Goal: Information Seeking & Learning: Learn about a topic

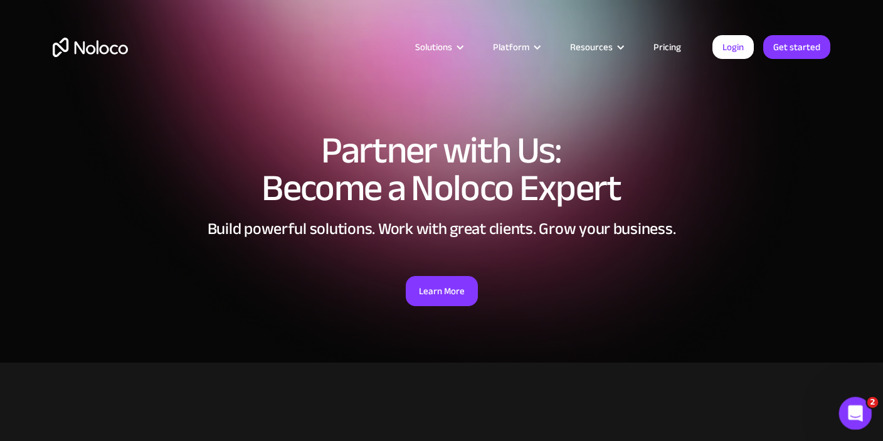
click at [861, 403] on div "Open Intercom Messenger" at bounding box center [853, 411] width 41 height 41
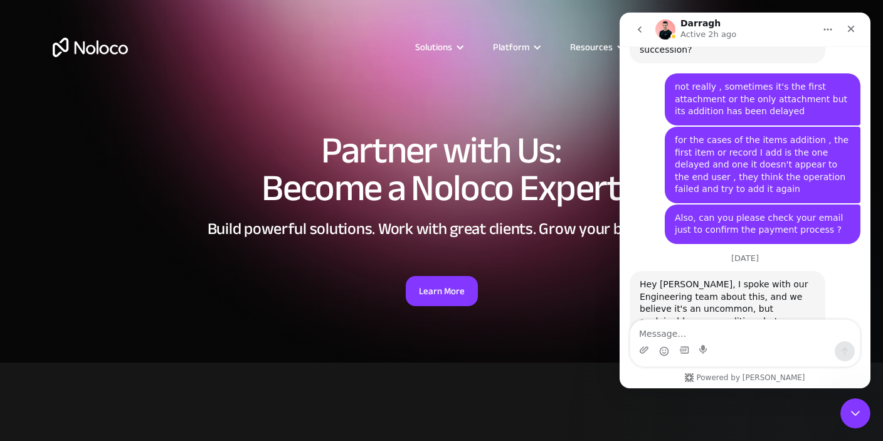
scroll to position [5832, 0]
click at [641, 31] on icon "go back" at bounding box center [640, 29] width 10 height 10
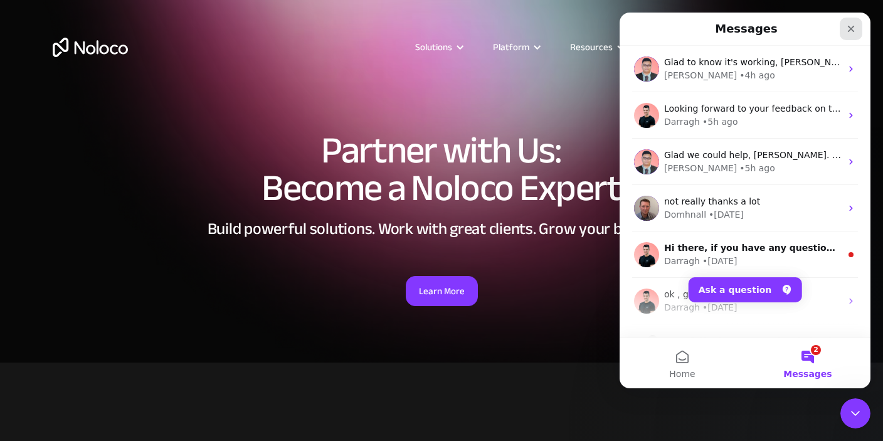
click at [848, 27] on icon "Close" at bounding box center [851, 29] width 10 height 10
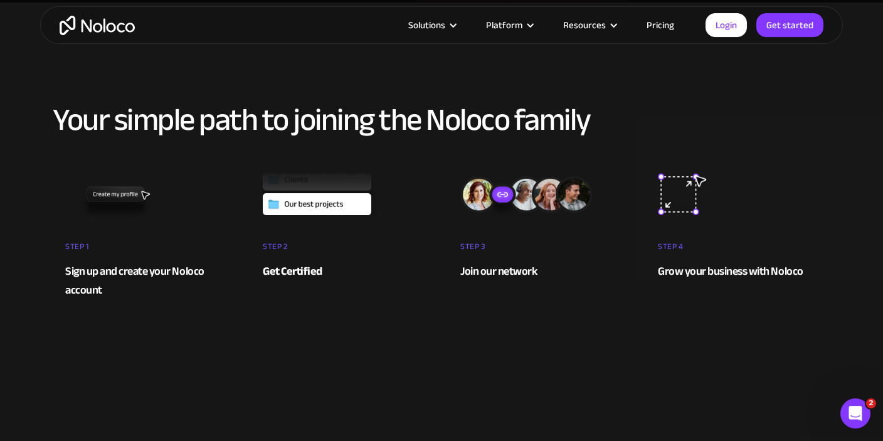
scroll to position [381, 0]
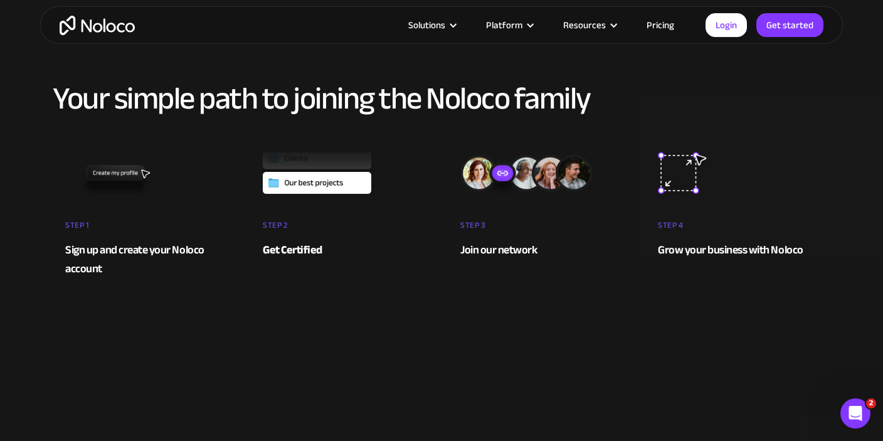
click at [96, 255] on div "Sign up and create your Noloco account" at bounding box center [145, 260] width 160 height 38
click at [482, 251] on div "Join our network" at bounding box center [539, 250] width 159 height 19
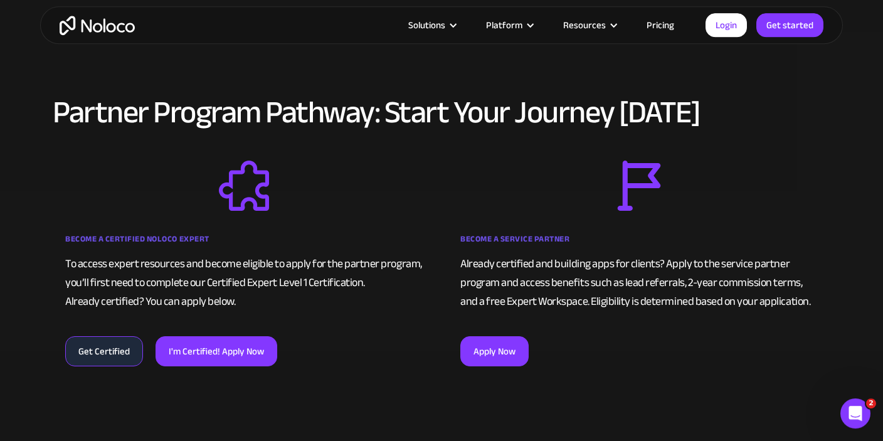
scroll to position [783, 0]
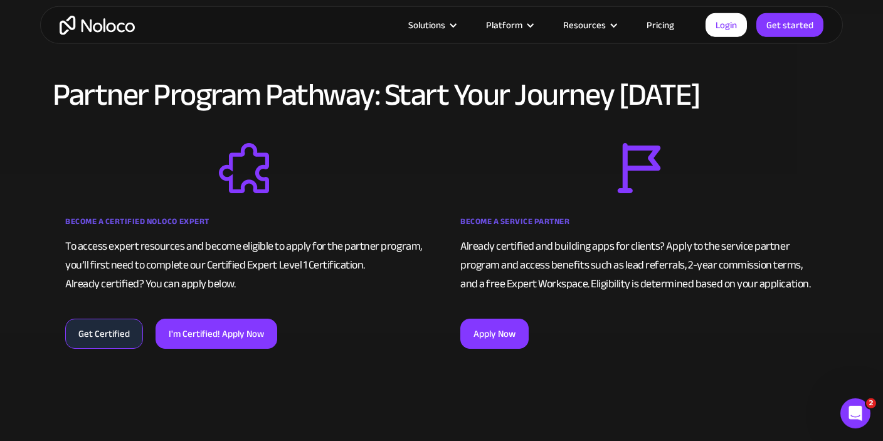
click at [158, 214] on strong "Become a Certified Noloco Expert" at bounding box center [137, 221] width 144 height 15
click at [151, 219] on strong "Become a Certified Noloco Expert" at bounding box center [137, 221] width 144 height 15
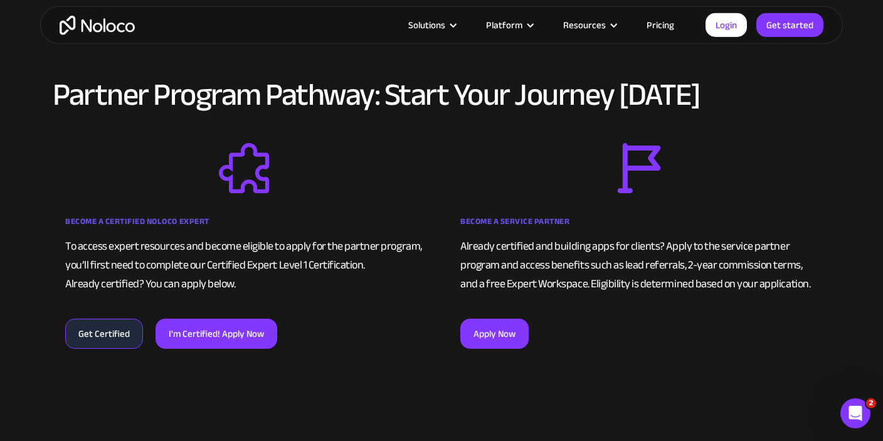
click at [151, 219] on strong "Become a Certified Noloco Expert" at bounding box center [137, 221] width 144 height 15
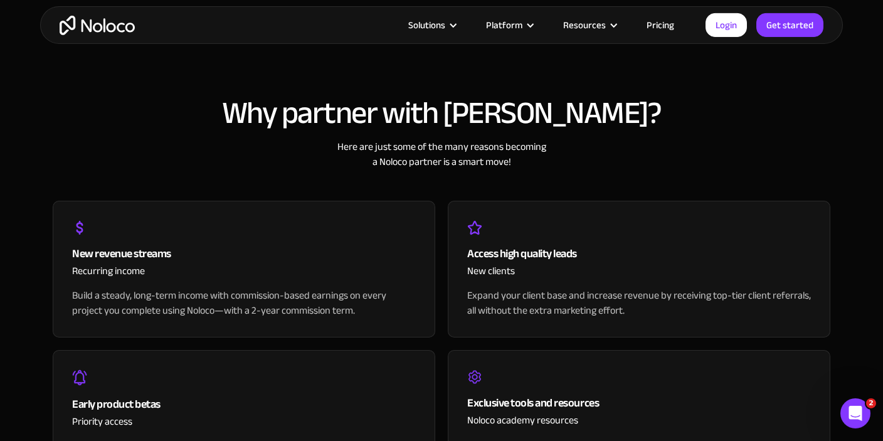
scroll to position [1238, 0]
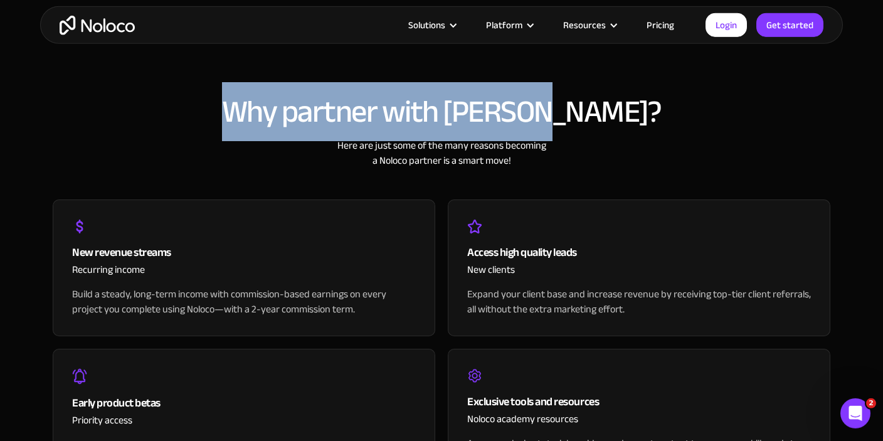
drag, startPoint x: 324, startPoint y: 109, endPoint x: 676, endPoint y: 95, distance: 352.9
click at [676, 95] on h2 "Why partner with [PERSON_NAME]?" at bounding box center [442, 112] width 778 height 34
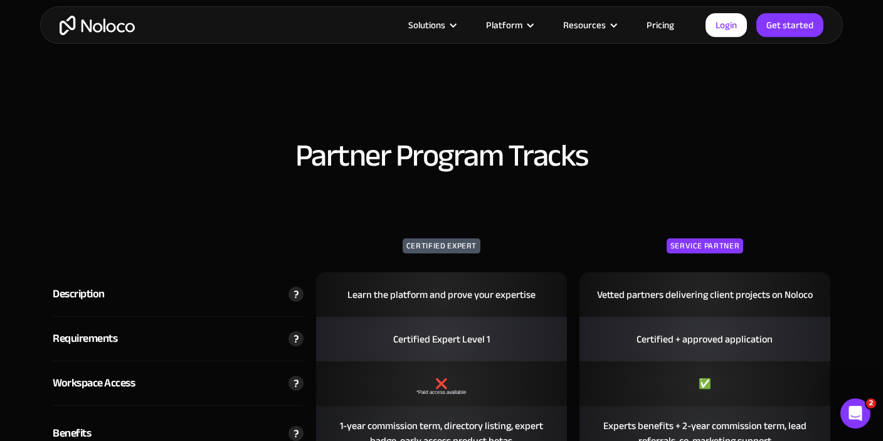
scroll to position [1891, 0]
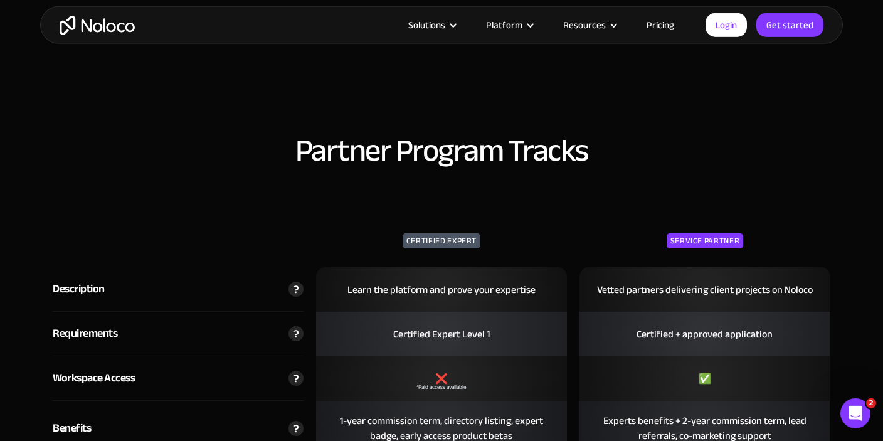
click at [339, 144] on h2 "Partner Program Tracks" at bounding box center [442, 151] width 778 height 34
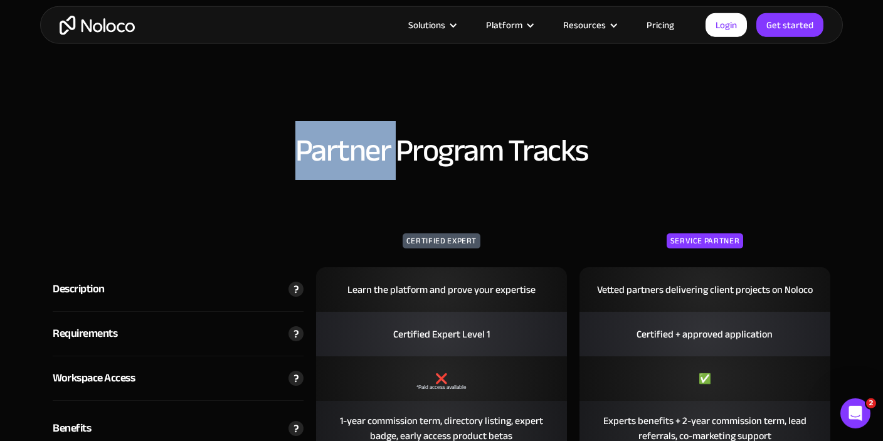
click at [339, 144] on h2 "Partner Program Tracks" at bounding box center [442, 151] width 778 height 34
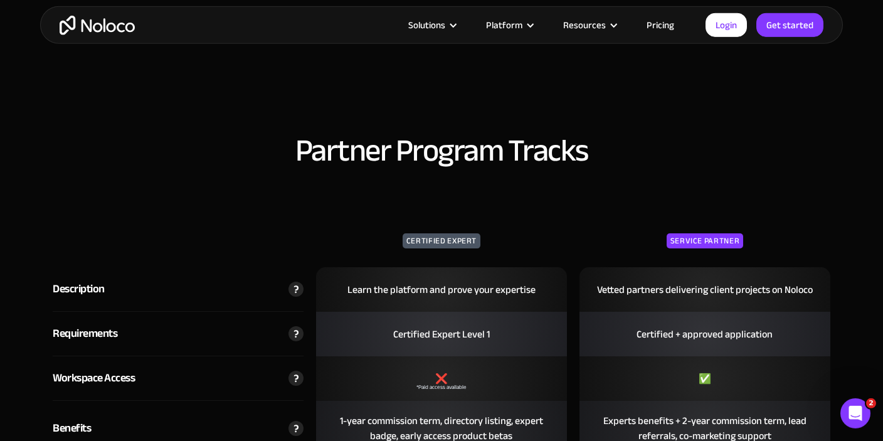
click at [339, 144] on h2 "Partner Program Tracks" at bounding box center [442, 151] width 778 height 34
click at [311, 155] on h2 "Partner Program Tracks" at bounding box center [442, 151] width 778 height 34
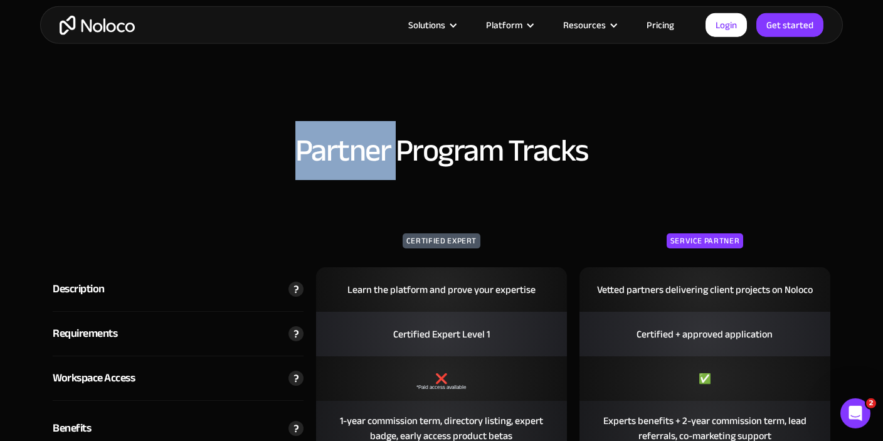
click at [311, 155] on h2 "Partner Program Tracks" at bounding box center [442, 151] width 778 height 34
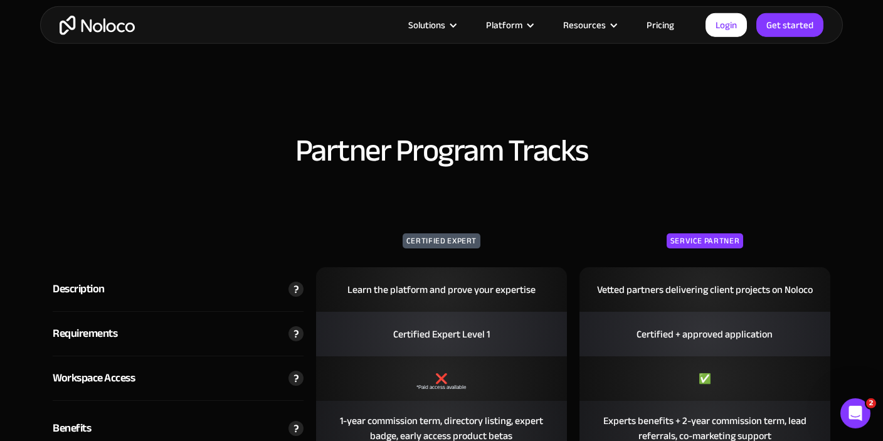
click at [311, 155] on h2 "Partner Program Tracks" at bounding box center [442, 151] width 778 height 34
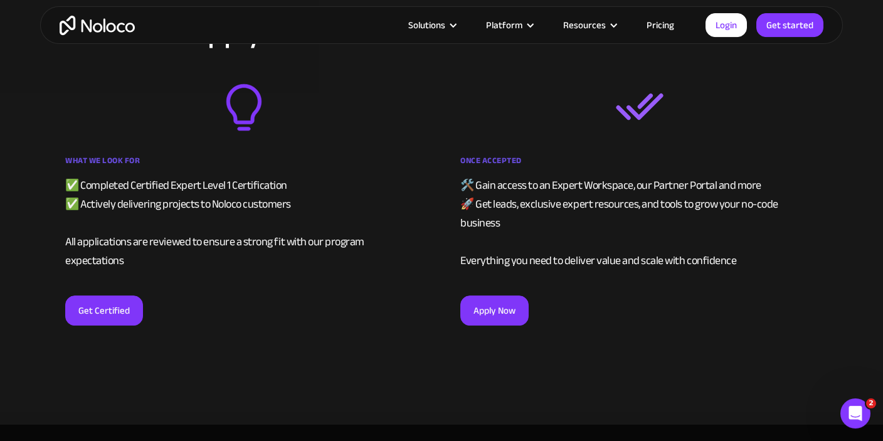
scroll to position [2459, 0]
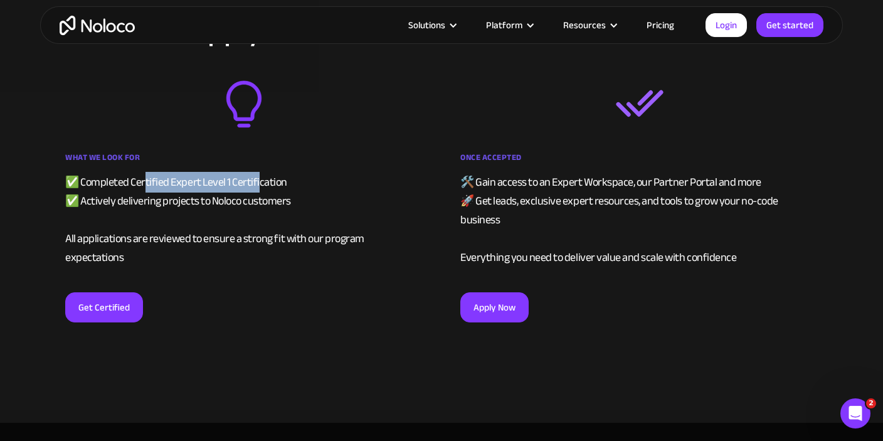
drag, startPoint x: 148, startPoint y: 179, endPoint x: 282, endPoint y: 178, distance: 134.3
click at [272, 178] on div "✅ Completed Certified Expert Level 1 Certification ✅ Actively delivering projec…" at bounding box center [244, 220] width 358 height 94
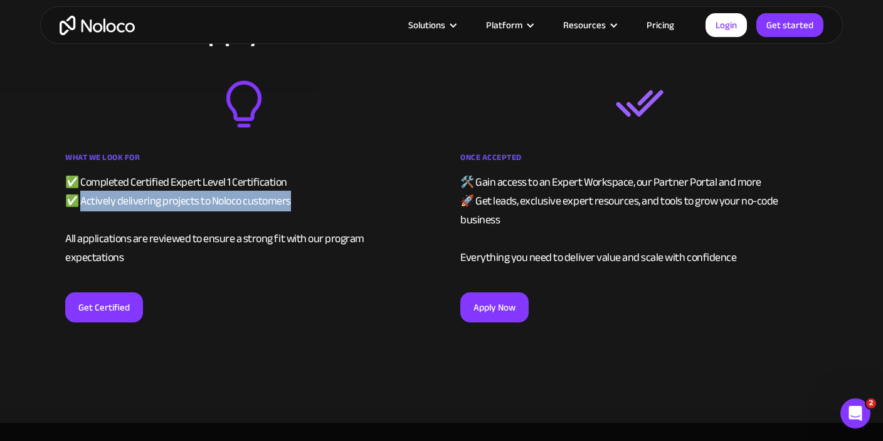
drag, startPoint x: 321, startPoint y: 194, endPoint x: 83, endPoint y: 200, distance: 237.8
click at [83, 200] on div "✅ Completed Certified Expert Level 1 Certification ✅ Actively delivering projec…" at bounding box center [244, 220] width 358 height 94
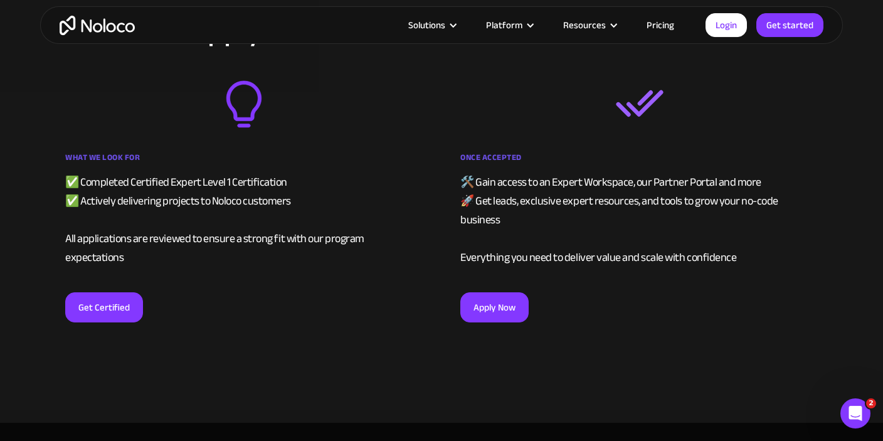
click at [313, 206] on div "✅ Completed Certified Expert Level 1 Certification ✅ Actively delivering projec…" at bounding box center [244, 220] width 358 height 94
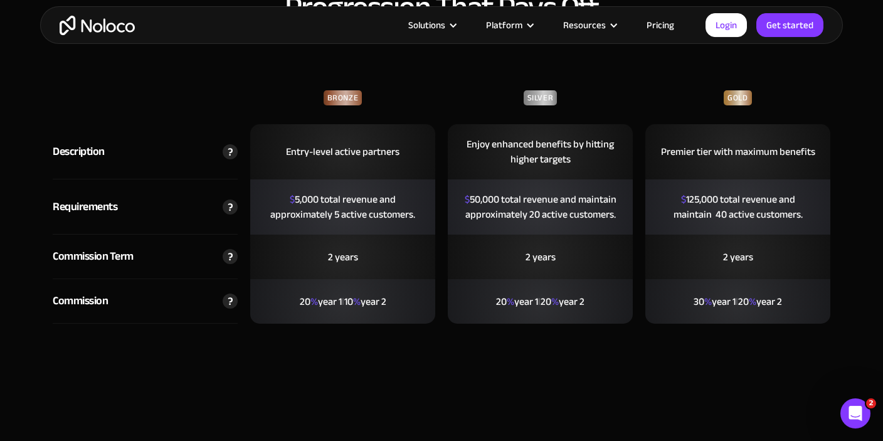
scroll to position [2991, 0]
